Goal: Entertainment & Leisure: Browse casually

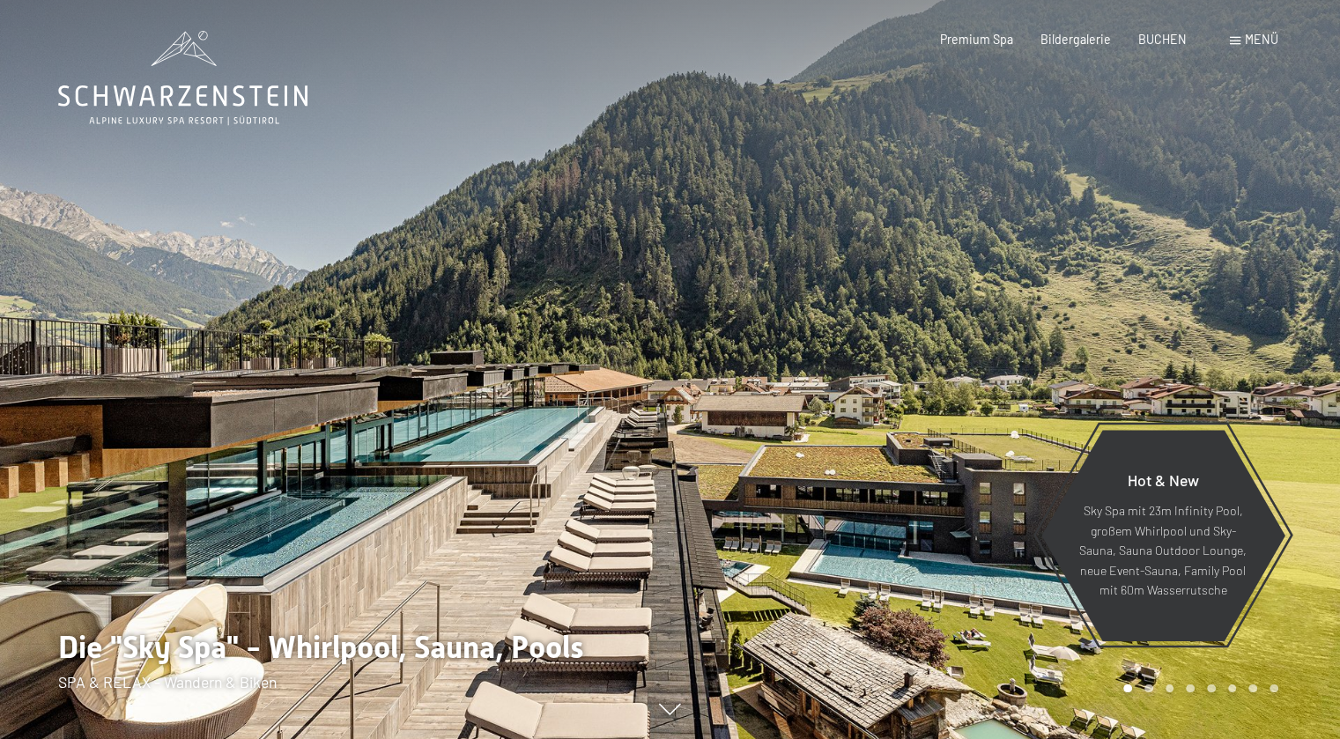
click at [1251, 48] on div "Buchen Anfragen Premium Spa Bildergalerie BUCHEN Menü DE IT EN Gutschein Bilder…" at bounding box center [1081, 40] width 392 height 18
click at [1251, 39] on span "Menü" at bounding box center [1260, 39] width 33 height 15
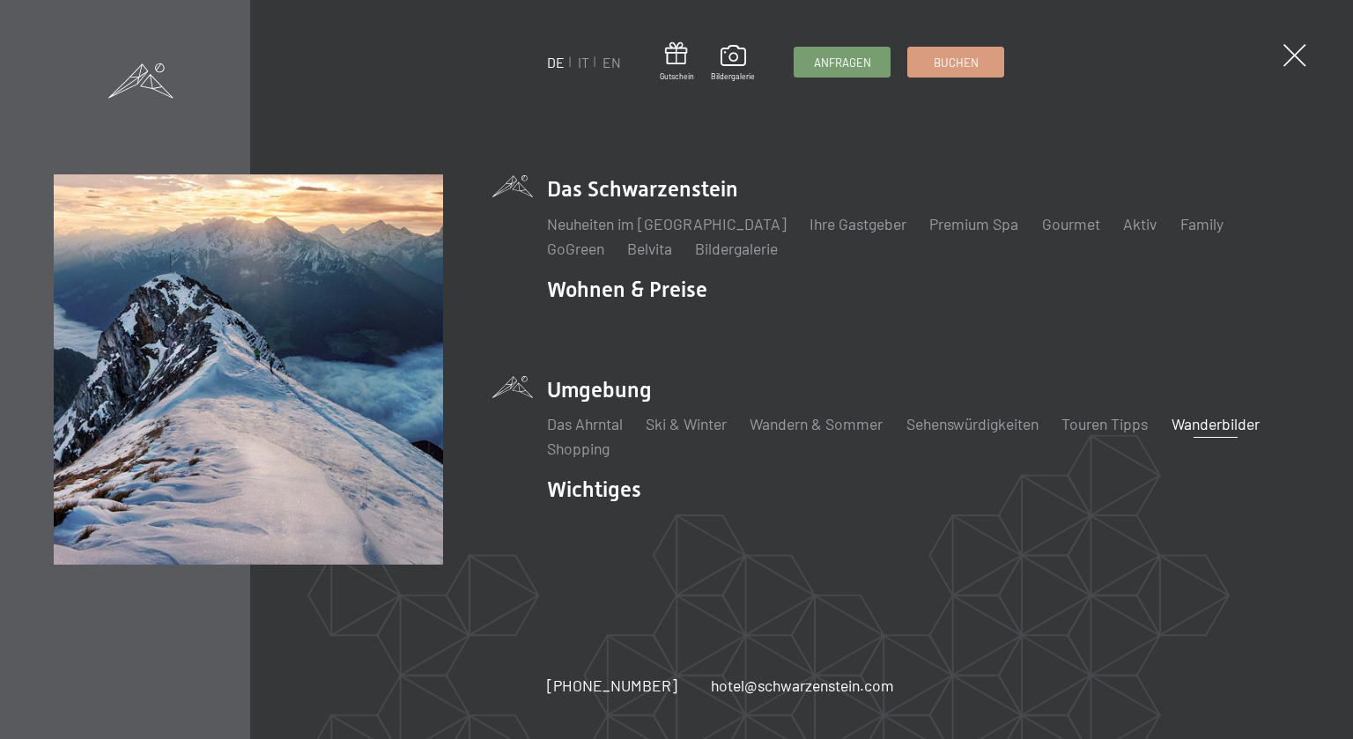
click at [1220, 429] on link "Wanderbilder" at bounding box center [1215, 423] width 88 height 19
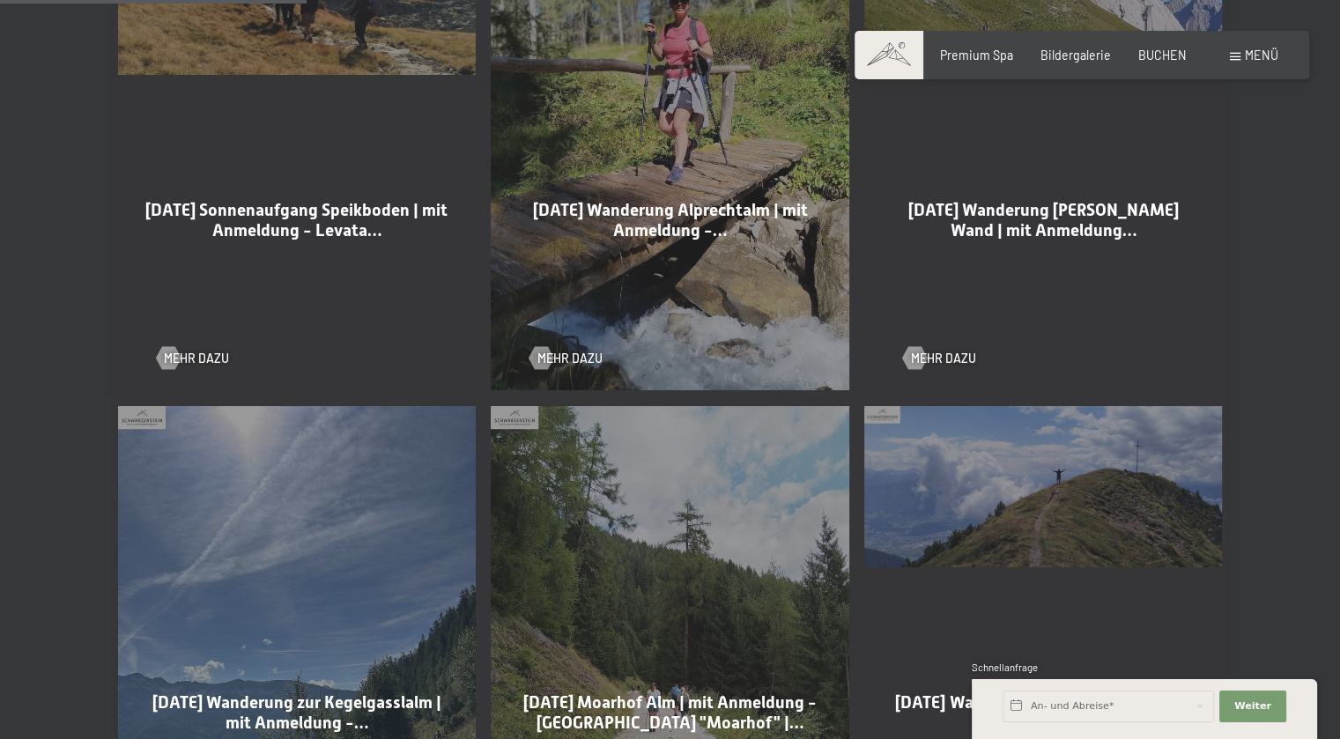
scroll to position [1057, 0]
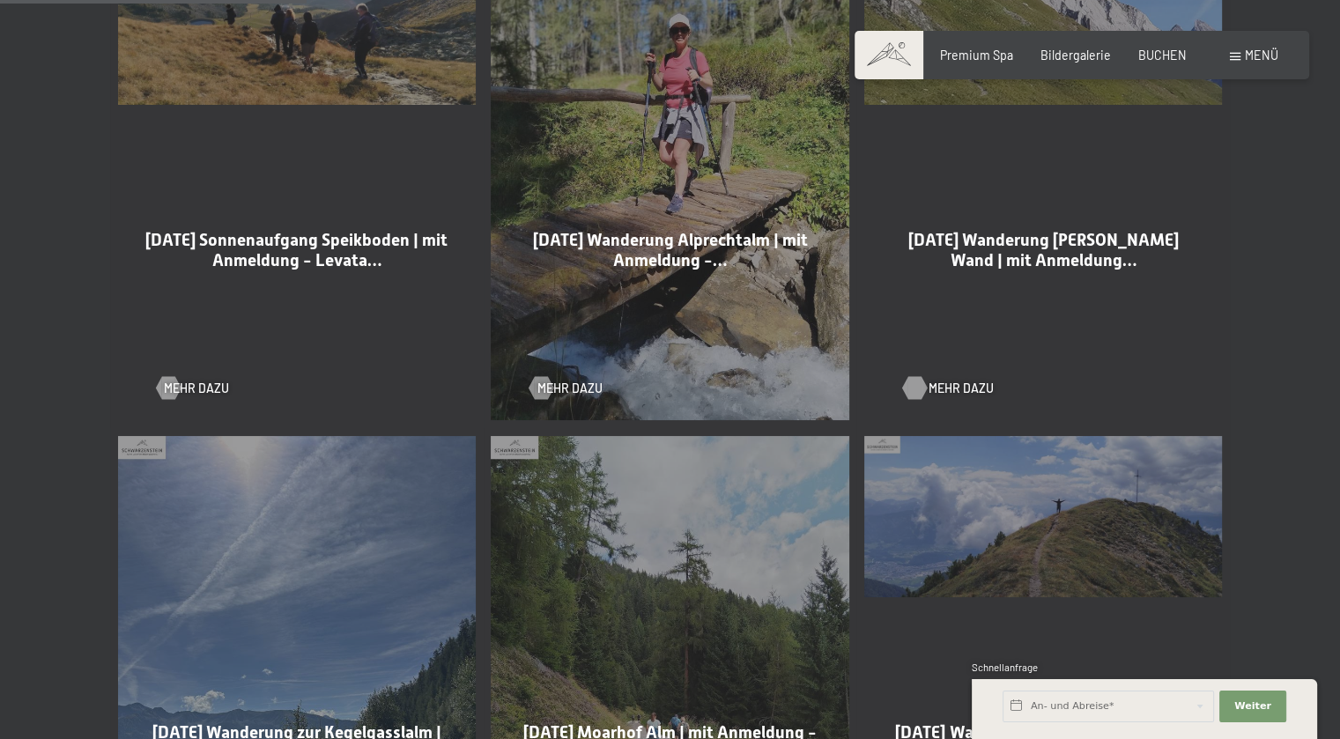
click at [932, 388] on span "Mehr dazu" at bounding box center [960, 389] width 65 height 18
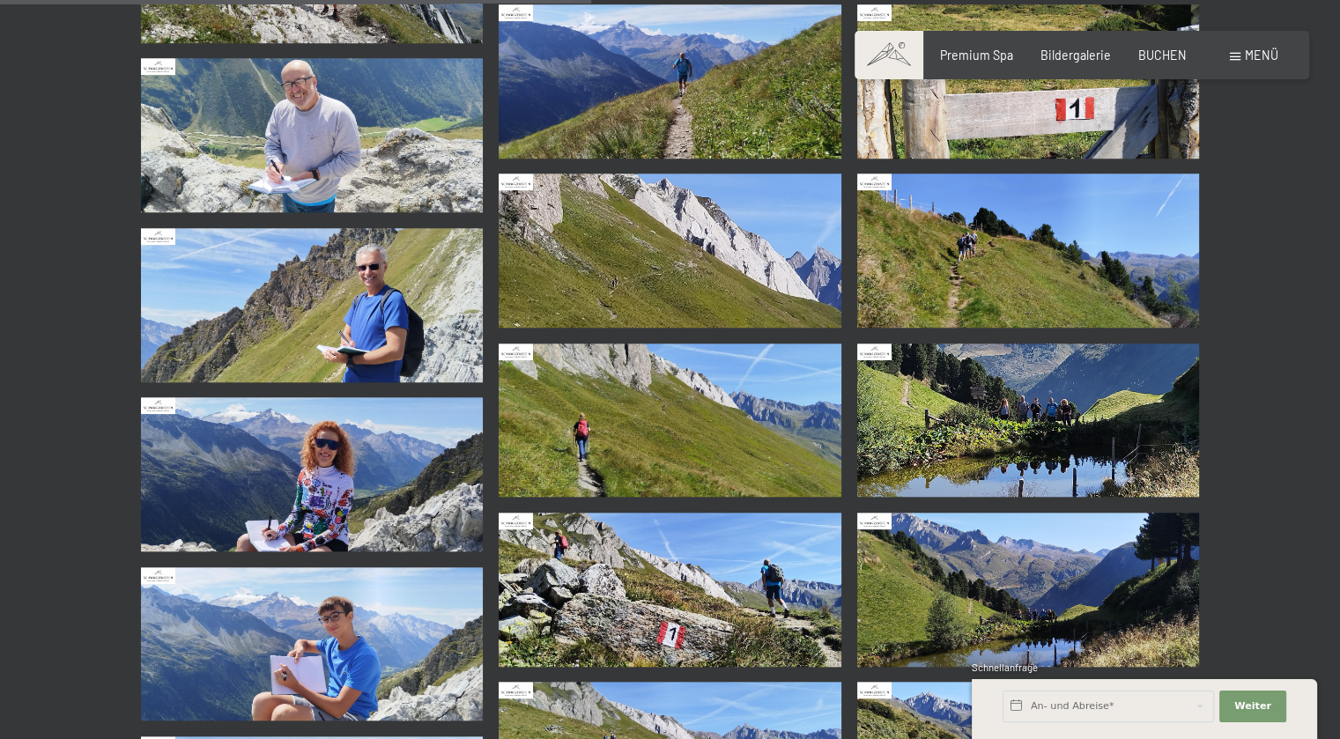
scroll to position [1673, 0]
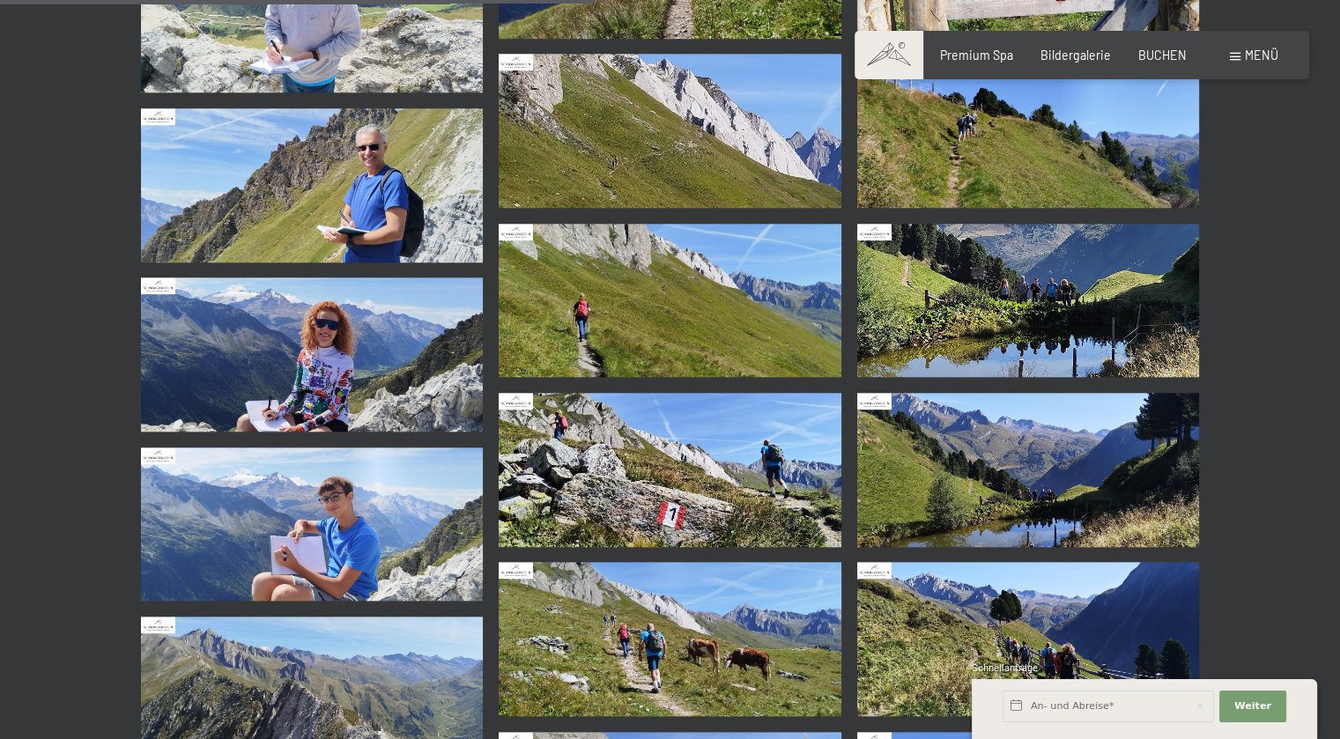
click at [395, 350] on img at bounding box center [312, 354] width 343 height 154
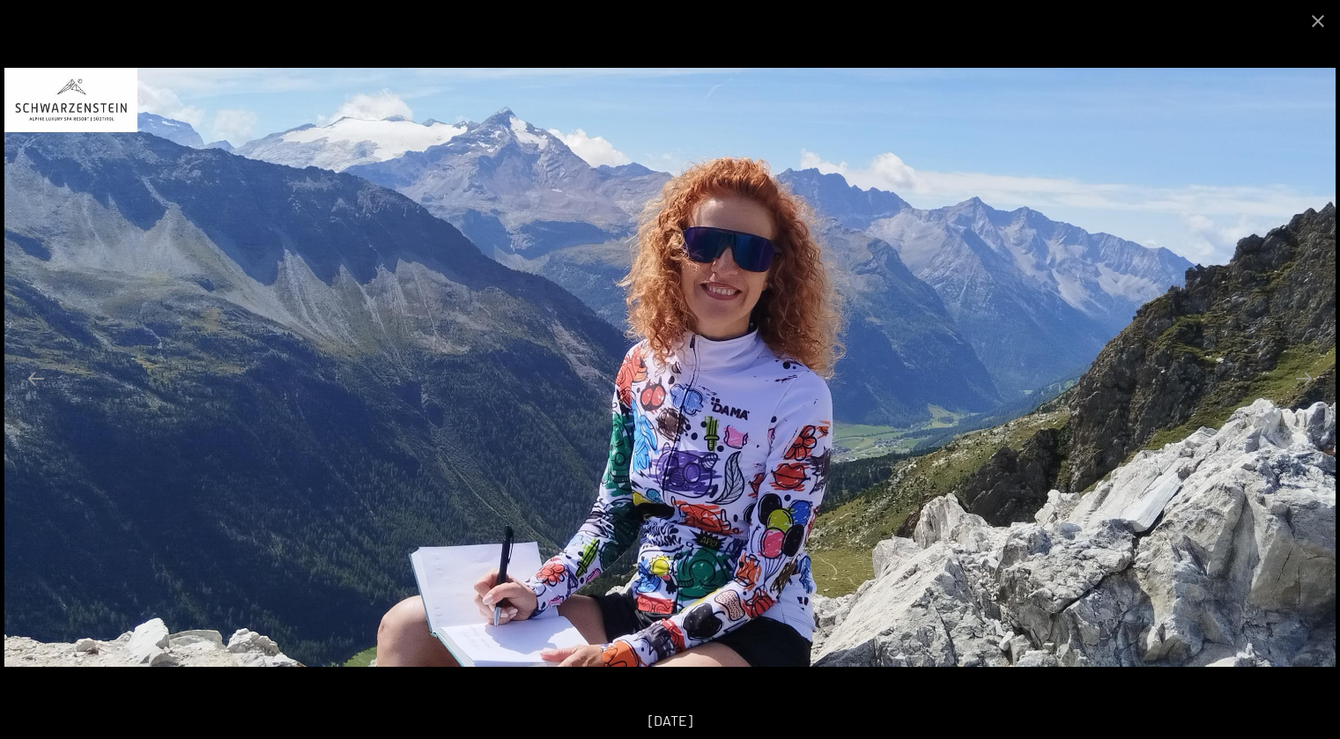
click at [1082, 705] on div "25-08-2025" at bounding box center [670, 720] width 1340 height 37
click at [1330, 17] on button "Close gallery" at bounding box center [1318, 20] width 44 height 41
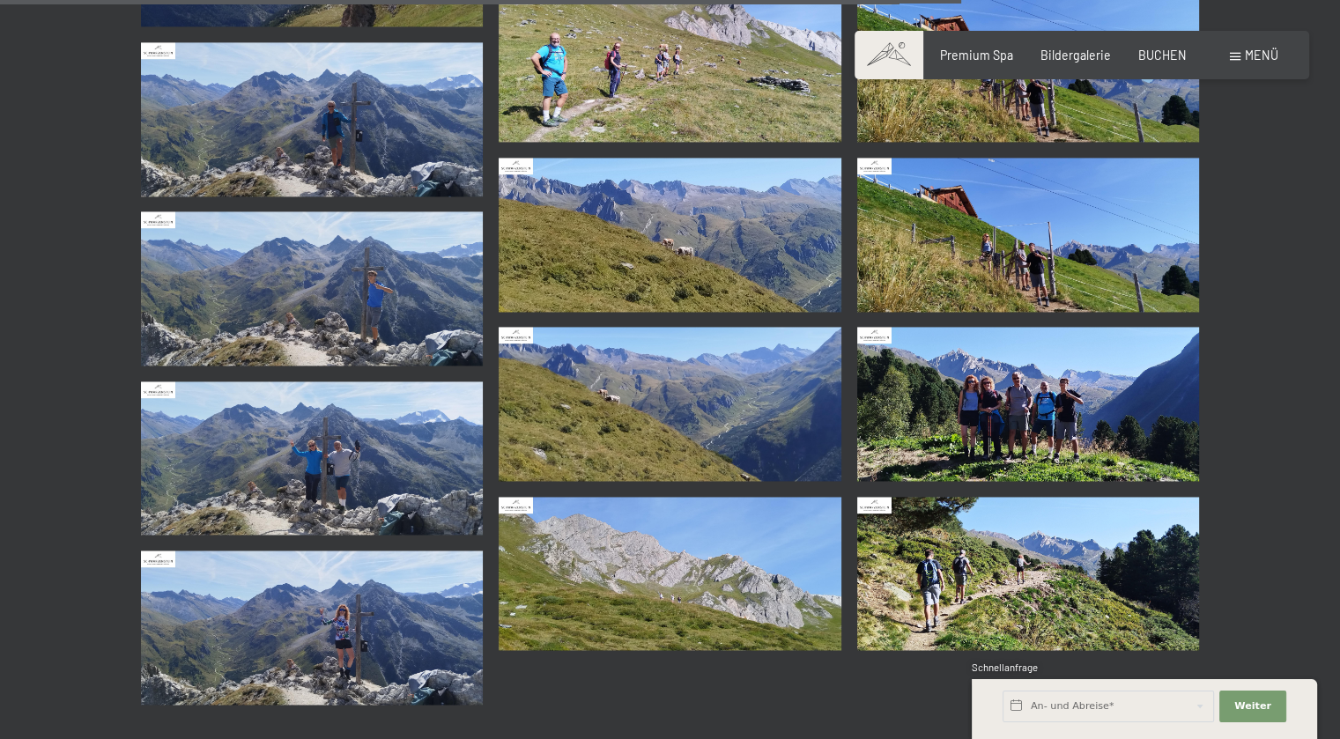
scroll to position [2730, 0]
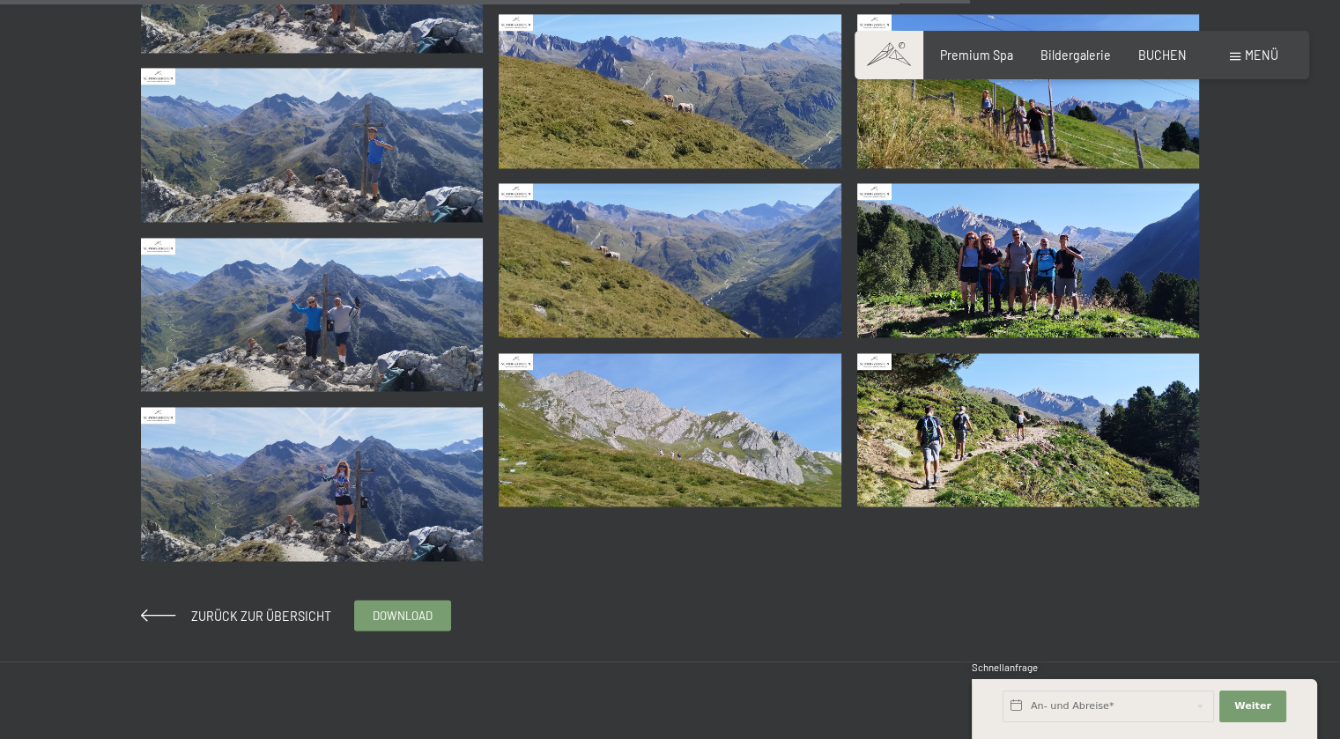
click at [1013, 300] on img at bounding box center [1028, 260] width 343 height 154
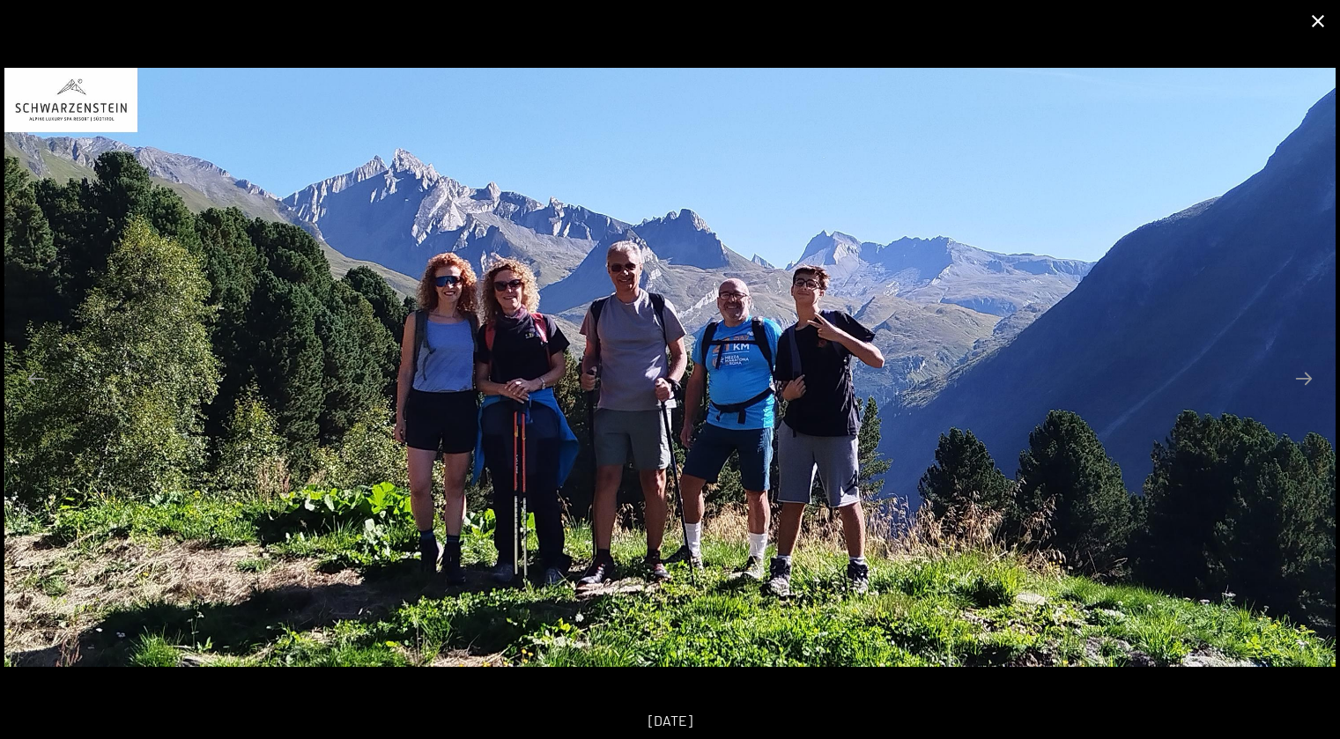
click at [1318, 19] on button "Close gallery" at bounding box center [1318, 20] width 44 height 41
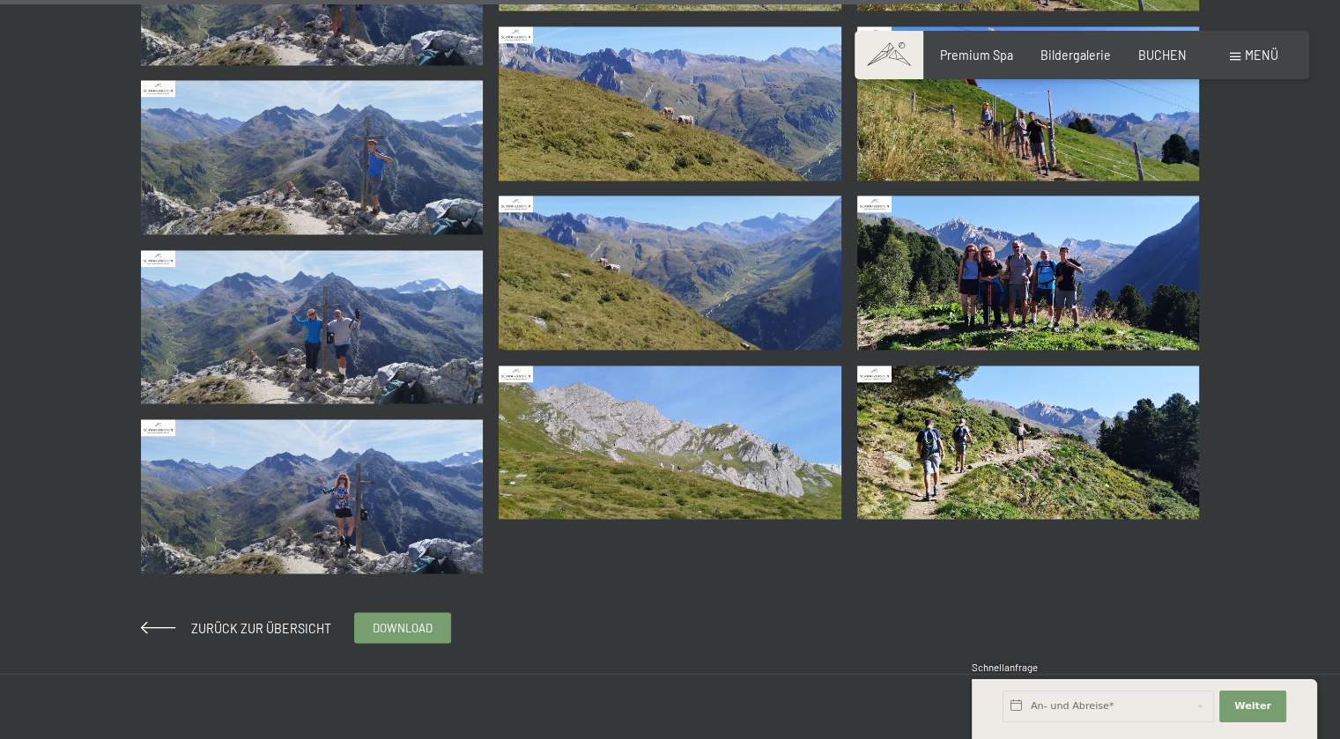
scroll to position [2642, 0]
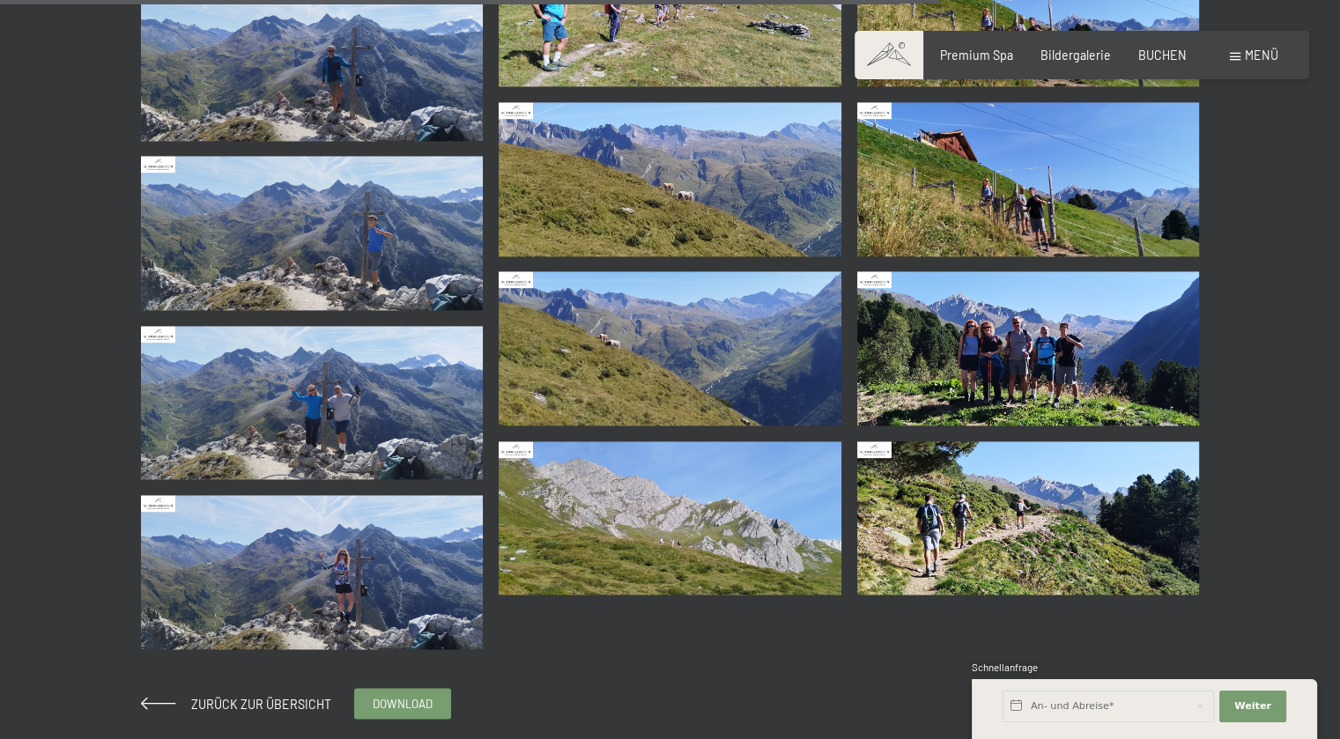
click at [624, 503] on img at bounding box center [669, 518] width 343 height 154
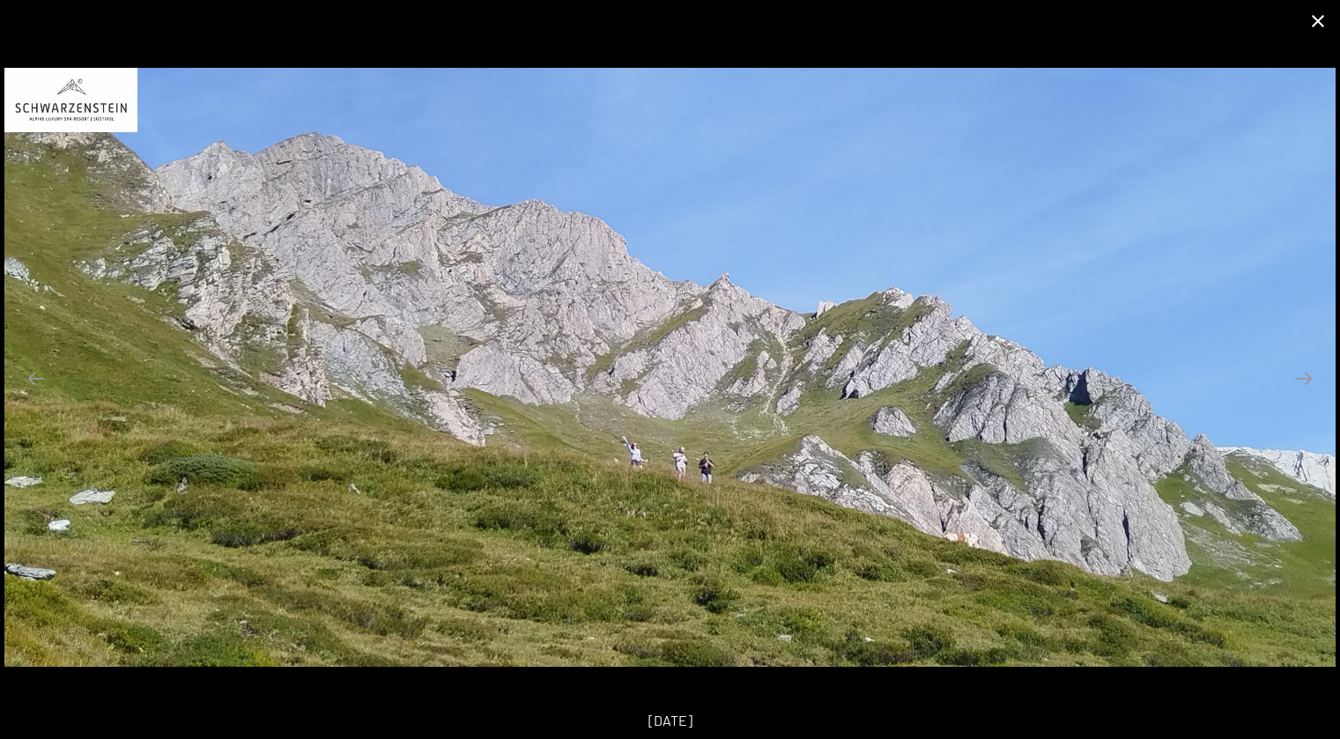
click at [1310, 27] on button "Close gallery" at bounding box center [1318, 20] width 44 height 41
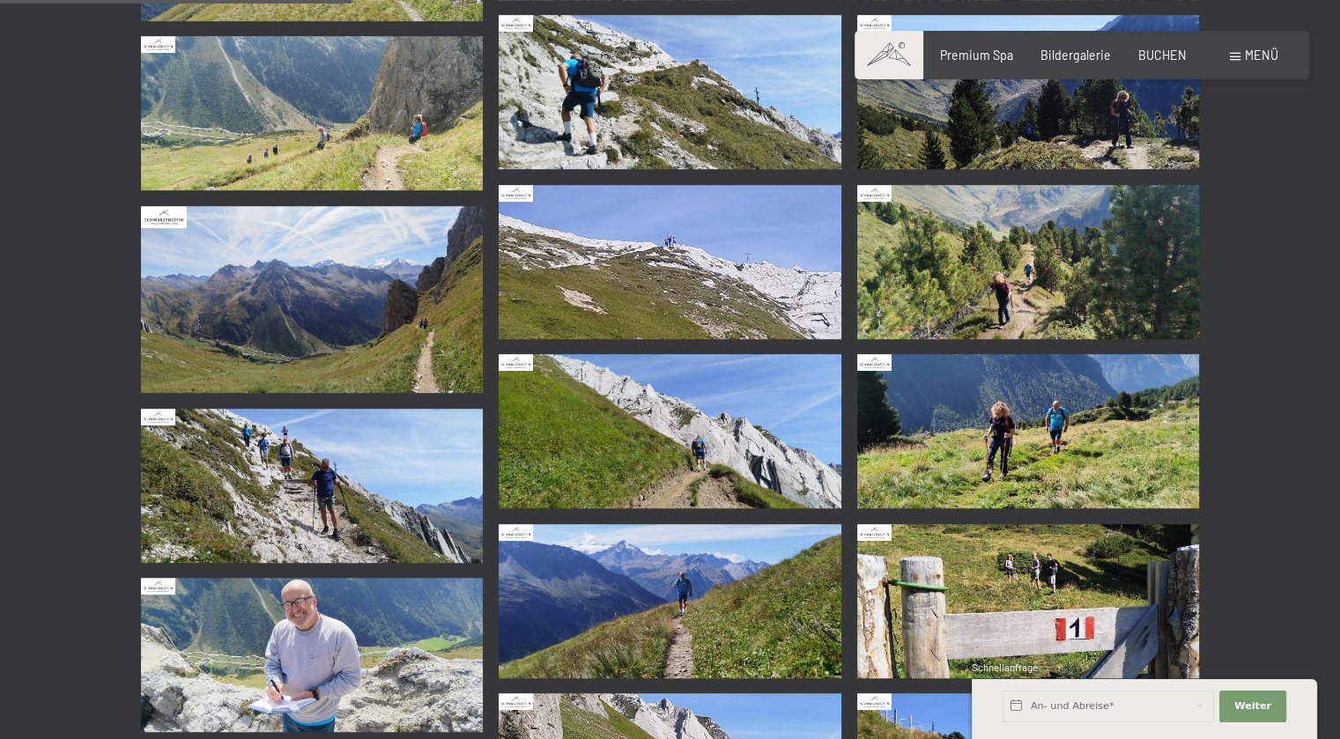
scroll to position [969, 0]
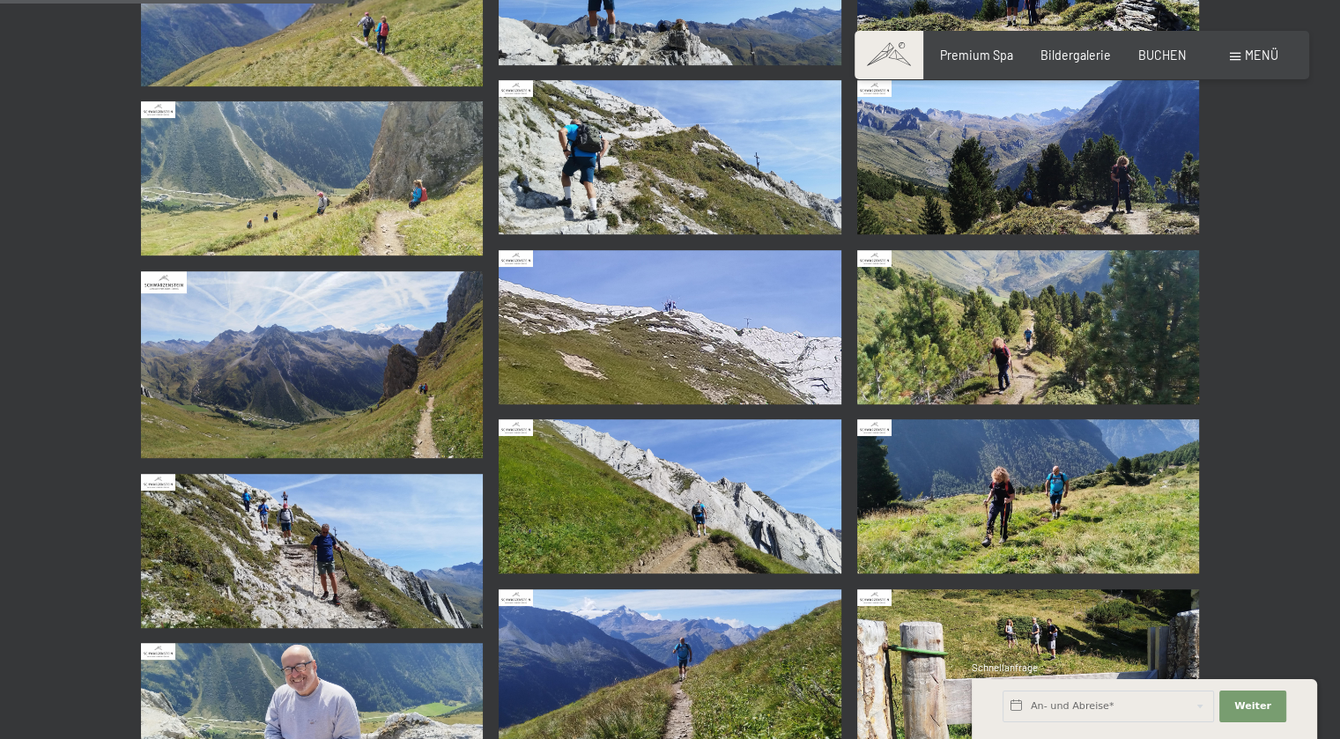
click at [1012, 327] on img at bounding box center [1028, 327] width 343 height 154
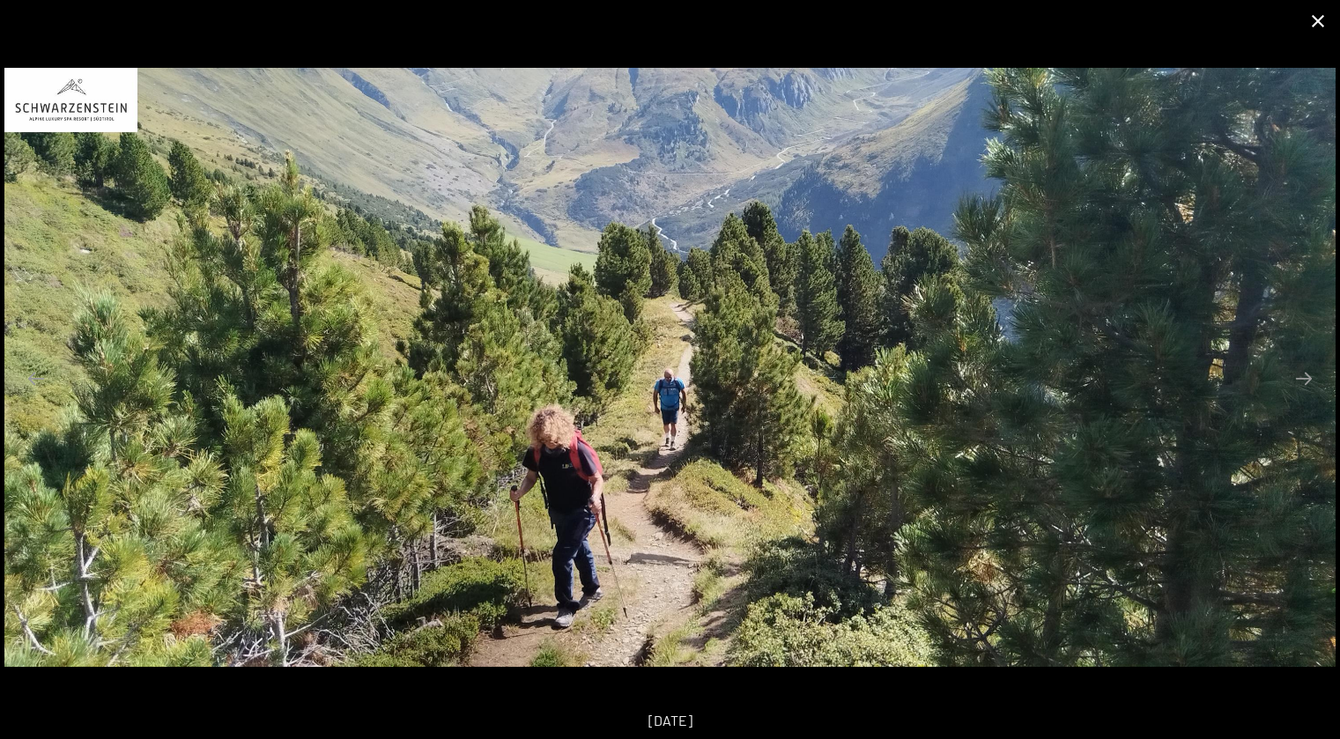
click at [1314, 18] on button "Close gallery" at bounding box center [1318, 20] width 44 height 41
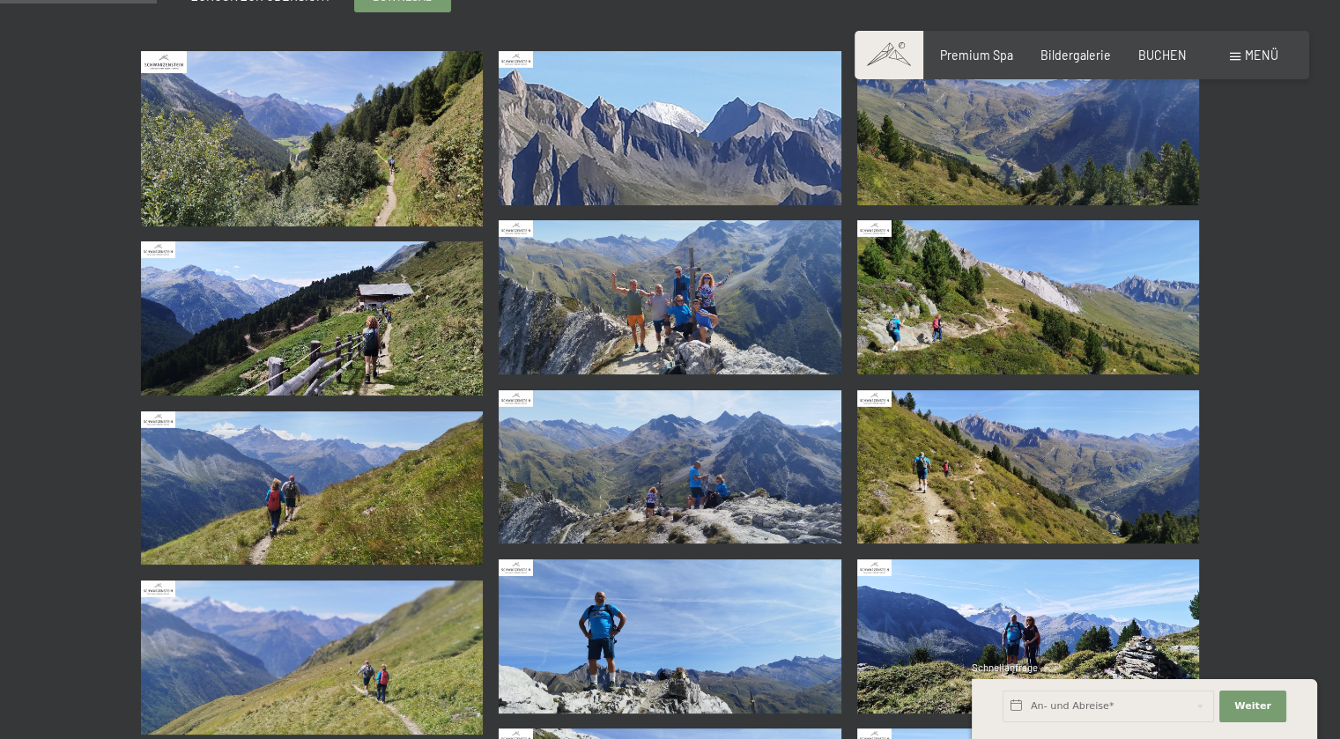
scroll to position [176, 0]
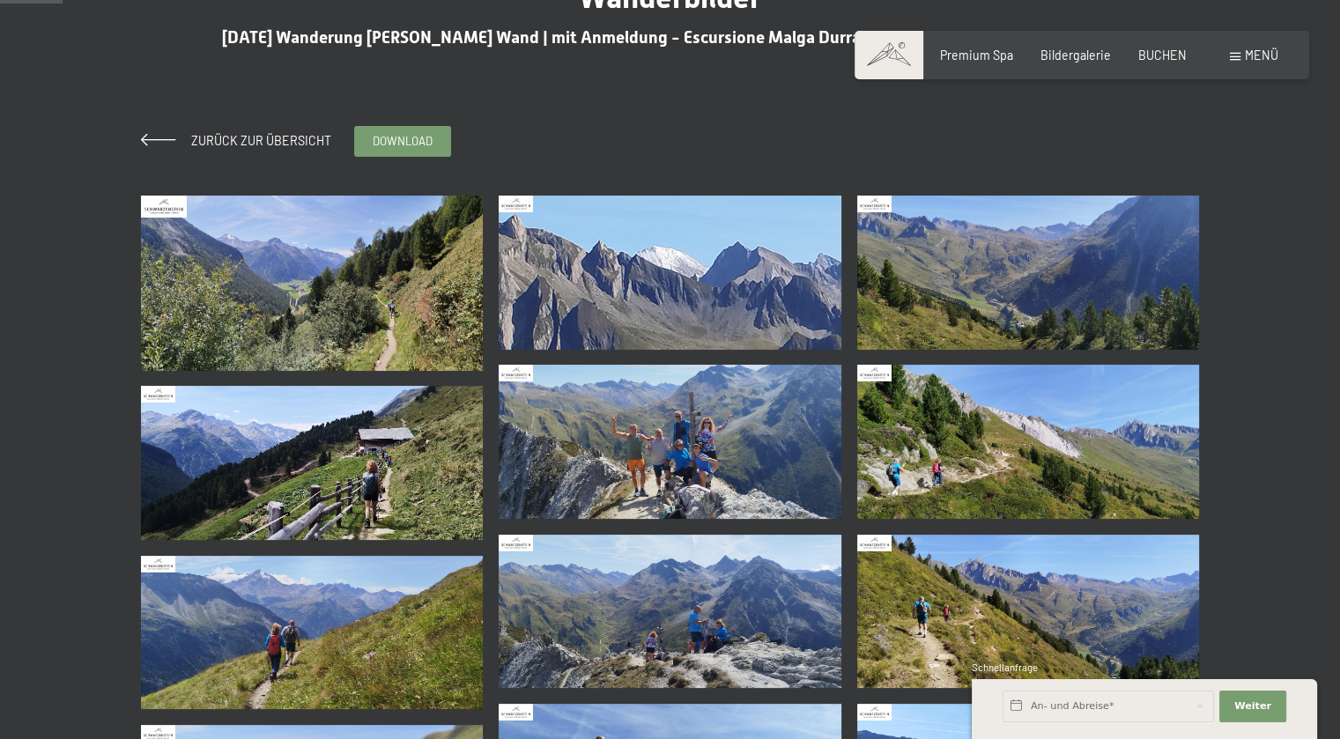
click at [330, 476] on img at bounding box center [312, 463] width 343 height 154
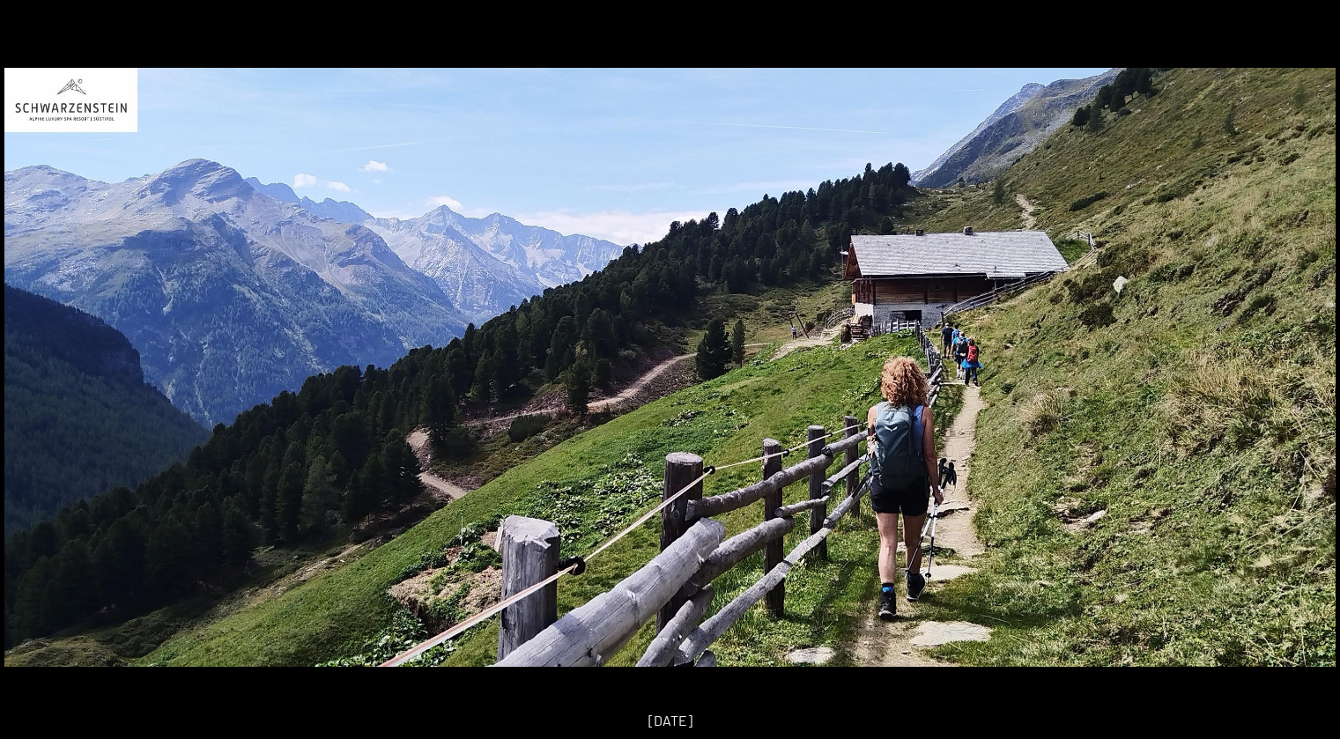
click at [1327, 20] on button "Close gallery" at bounding box center [1318, 11] width 44 height 41
